Goal: Browse casually

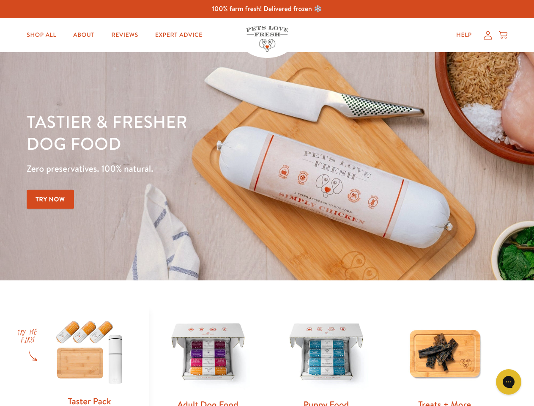
click at [267, 203] on div "Tastier & fresher dog food Zero preservatives. 100% natural. Try Now" at bounding box center [187, 166] width 320 height 112
click at [509, 382] on icon "Open gorgias live chat" at bounding box center [508, 382] width 8 height 8
